Goal: Information Seeking & Learning: Check status

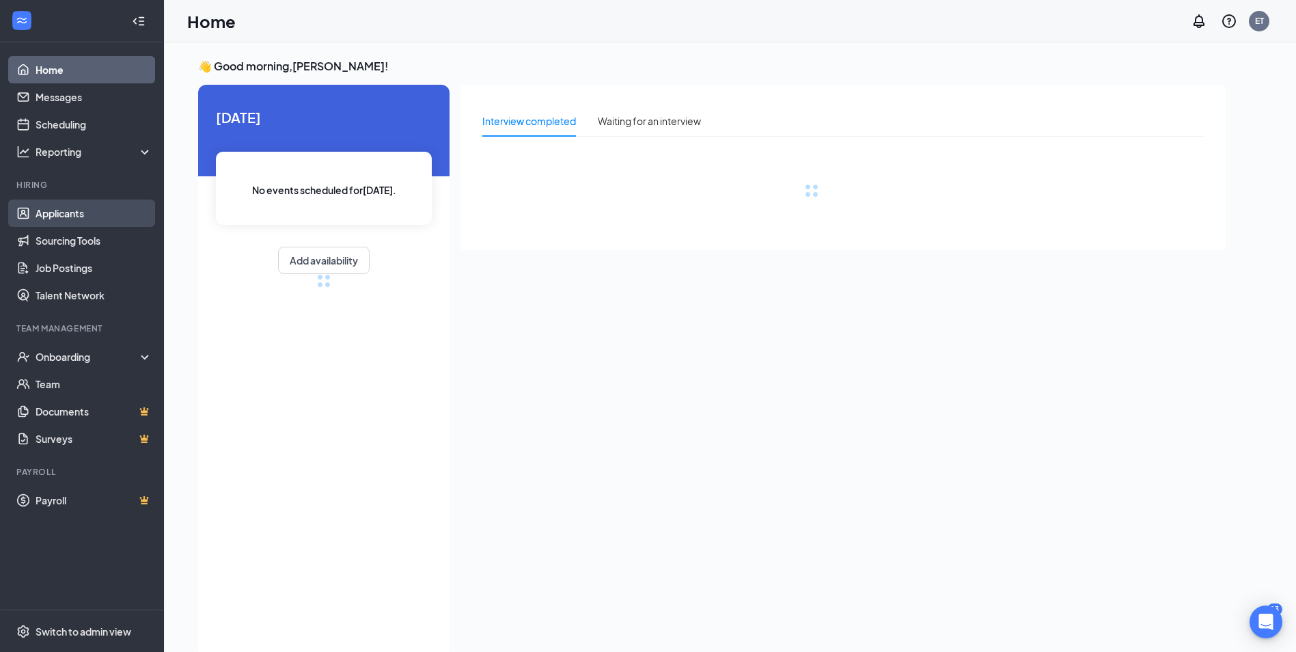
click at [111, 215] on link "Applicants" at bounding box center [94, 213] width 117 height 27
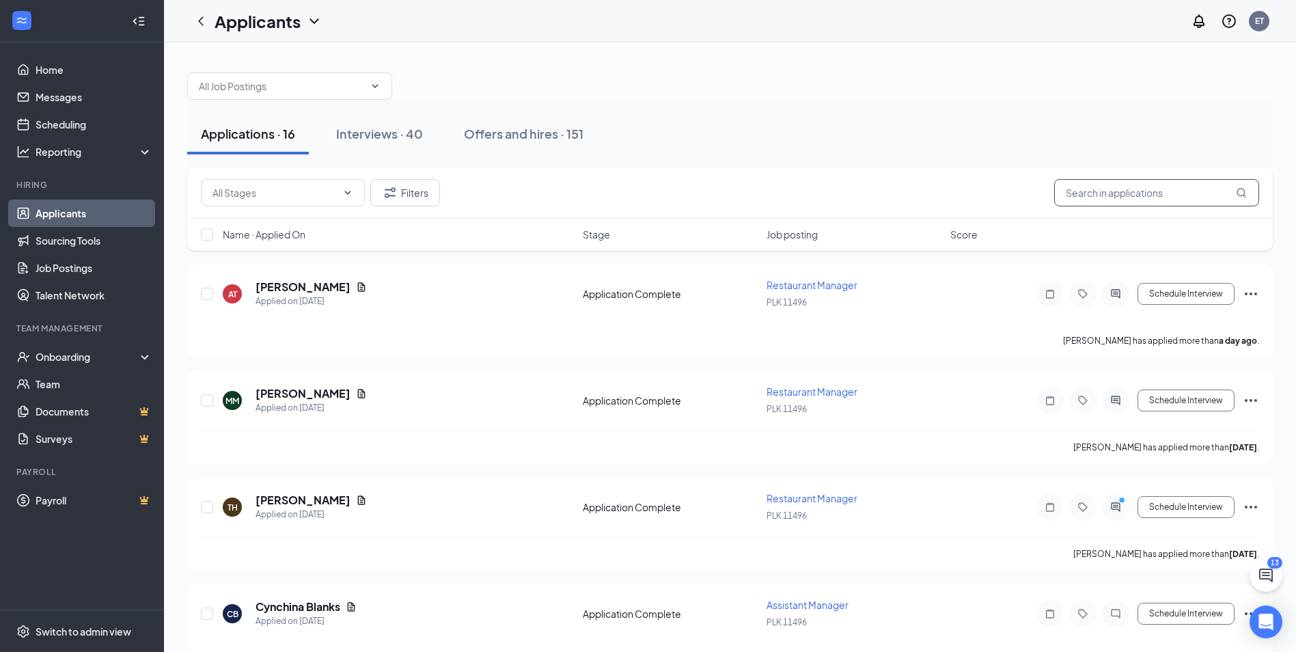
click at [1207, 196] on input "text" at bounding box center [1156, 192] width 205 height 27
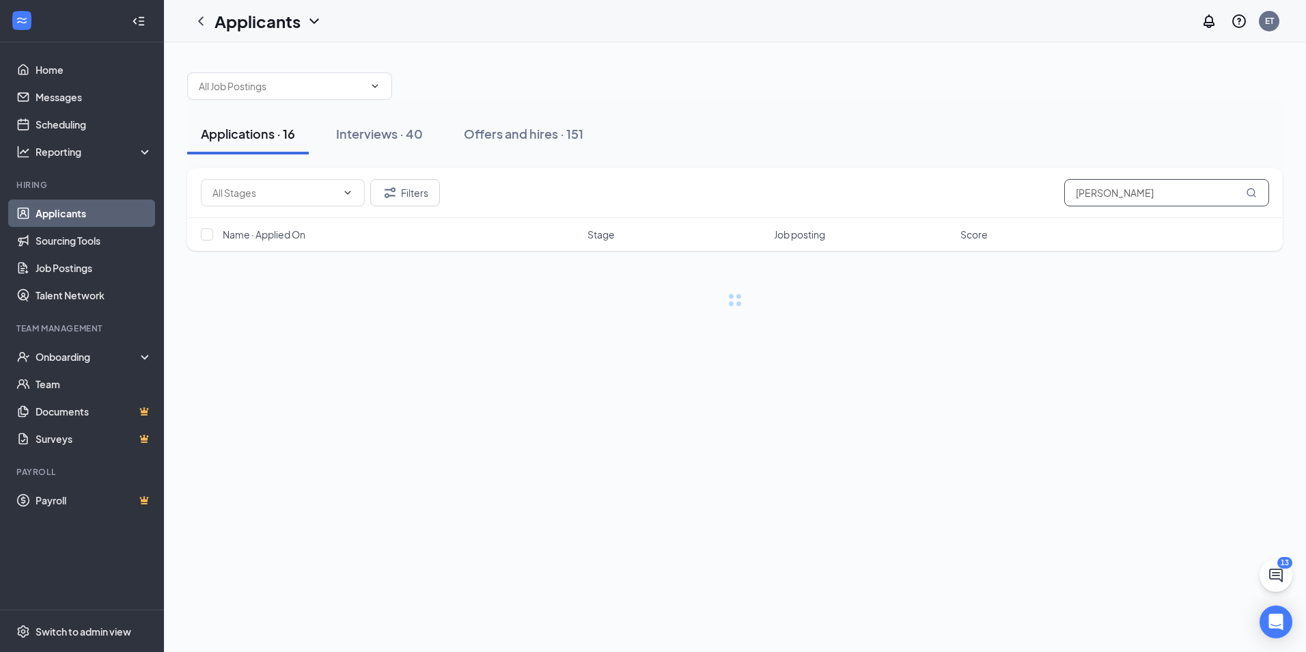
click at [1257, 195] on input "[PERSON_NAME]" at bounding box center [1167, 192] width 205 height 27
type input "[PERSON_NAME]"
click at [1251, 189] on icon "MagnifyingGlass" at bounding box center [1251, 192] width 11 height 11
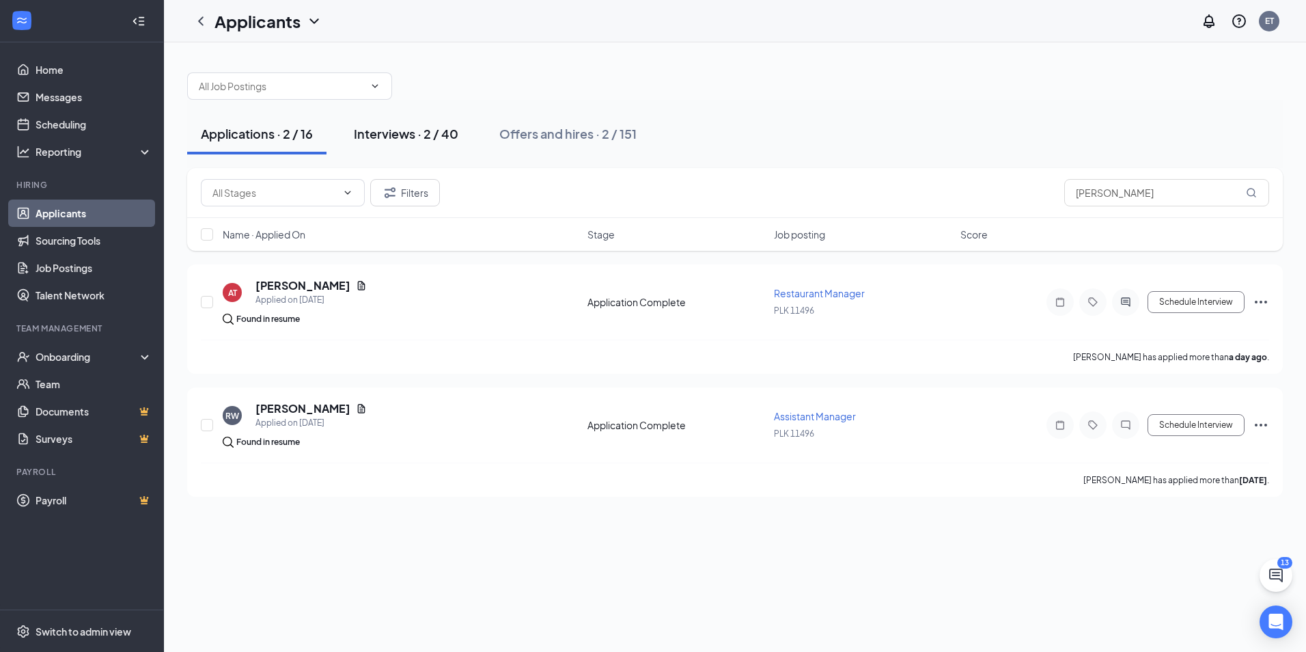
click at [389, 133] on div "Interviews · 2 / 40" at bounding box center [406, 133] width 105 height 17
